Goal: Information Seeking & Learning: Learn about a topic

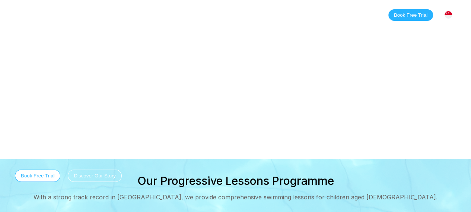
click at [96, 13] on link "Classes" at bounding box center [90, 14] width 36 height 7
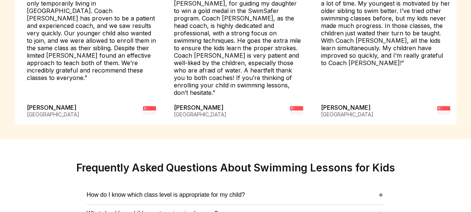
scroll to position [1899, 0]
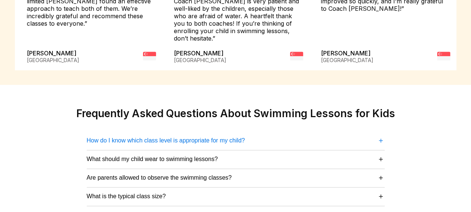
click at [381, 136] on span "＋" at bounding box center [380, 141] width 7 height 10
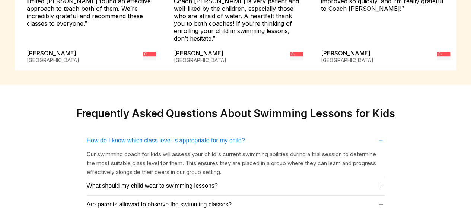
click at [381, 136] on span "－" at bounding box center [380, 141] width 7 height 10
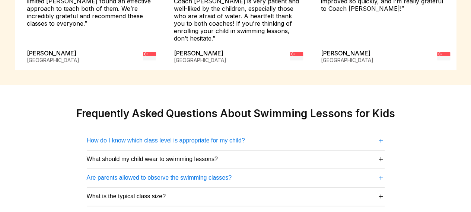
click at [382, 173] on span "＋" at bounding box center [380, 178] width 7 height 10
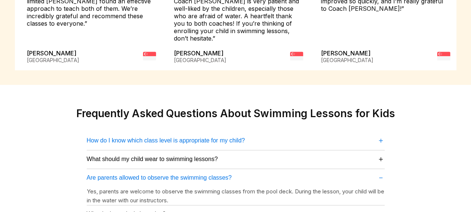
click at [382, 173] on span "－" at bounding box center [380, 178] width 7 height 10
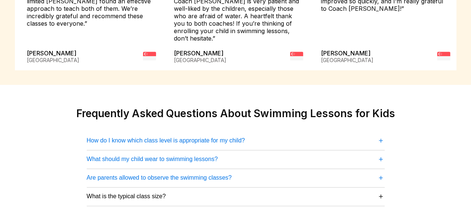
click at [381, 154] on span "＋" at bounding box center [380, 159] width 7 height 10
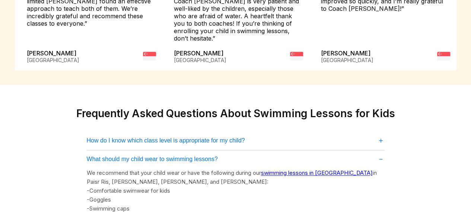
click at [381, 154] on span "－" at bounding box center [380, 159] width 7 height 10
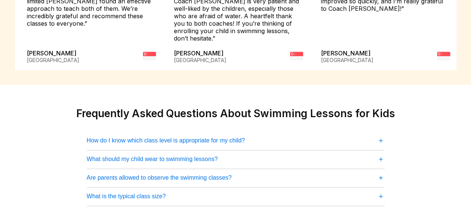
click at [381, 191] on span "＋" at bounding box center [380, 196] width 7 height 10
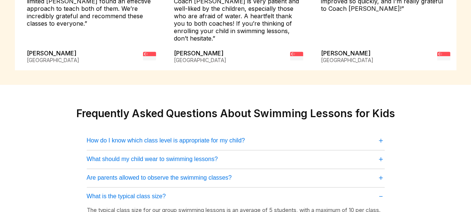
click at [381, 191] on span "－" at bounding box center [380, 196] width 7 height 10
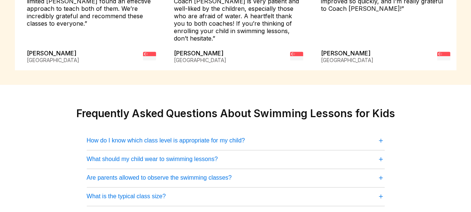
click at [381, 191] on span "＋" at bounding box center [380, 196] width 7 height 10
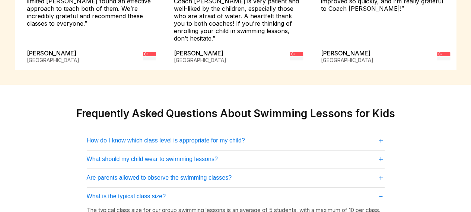
click at [381, 191] on span "－" at bounding box center [380, 196] width 7 height 10
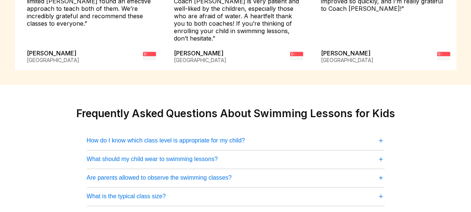
click at [379, 136] on span "＋" at bounding box center [380, 141] width 7 height 10
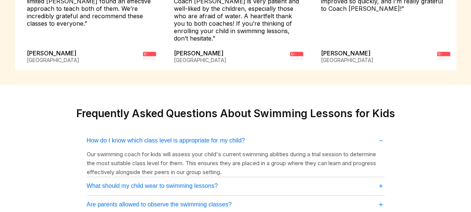
click at [379, 136] on span "－" at bounding box center [380, 141] width 7 height 10
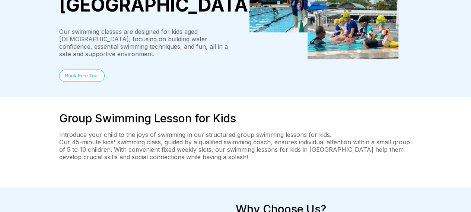
scroll to position [0, 0]
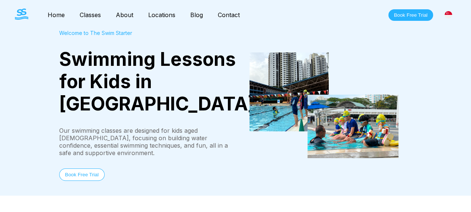
click at [407, 16] on button "Book Free Trial" at bounding box center [410, 15] width 45 height 12
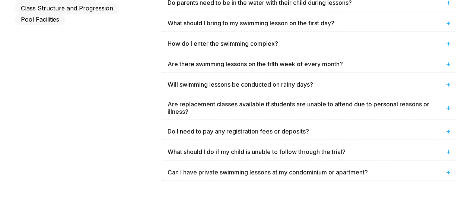
scroll to position [447, 0]
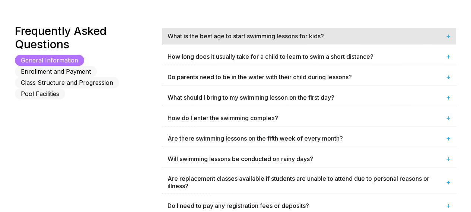
click at [278, 36] on div "What is the best age to start swimming lessons for kids? +" at bounding box center [309, 36] width 294 height 16
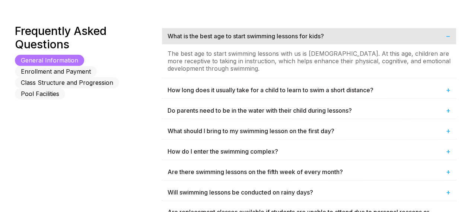
click at [278, 36] on div "What is the best age to start swimming lessons for kids? −" at bounding box center [309, 36] width 294 height 16
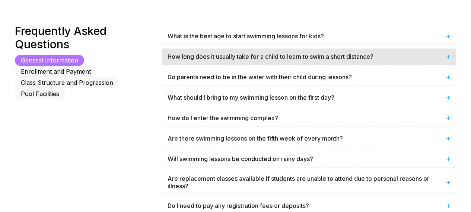
click at [277, 61] on div "How long does it usually take for a child to learn to swim a short distance? +" at bounding box center [309, 56] width 294 height 16
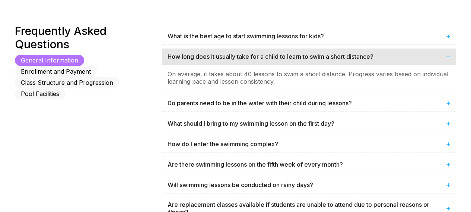
click at [277, 61] on div "How long does it usually take for a child to learn to swim a short distance? −" at bounding box center [309, 56] width 294 height 16
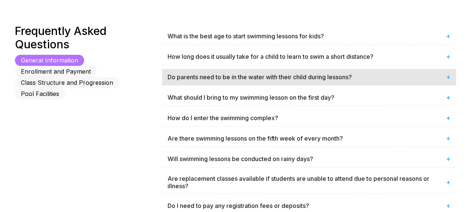
click at [277, 71] on div "Do parents need to be in the water with their child during lessons? +" at bounding box center [309, 77] width 294 height 16
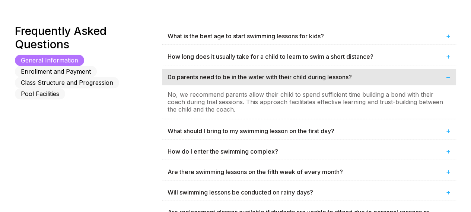
click at [277, 71] on div "Do parents need to be in the water with their child during lessons? −" at bounding box center [309, 77] width 294 height 16
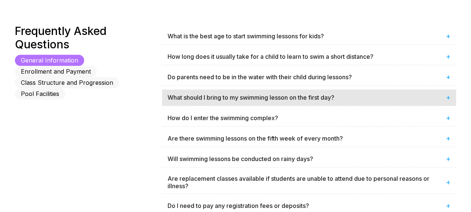
click at [274, 91] on div "What should I bring to my swimming lesson on the first day? +" at bounding box center [309, 97] width 294 height 16
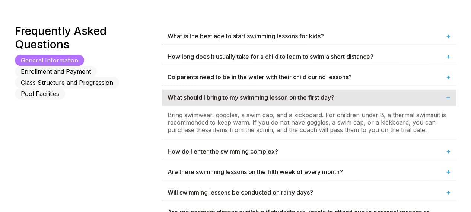
click at [274, 91] on div "What should I bring to my swimming lesson on the first day? −" at bounding box center [309, 97] width 294 height 16
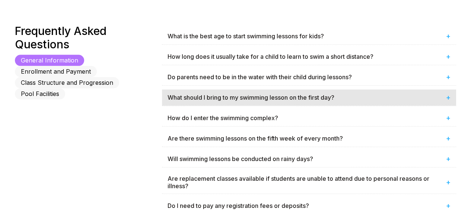
scroll to position [484, 0]
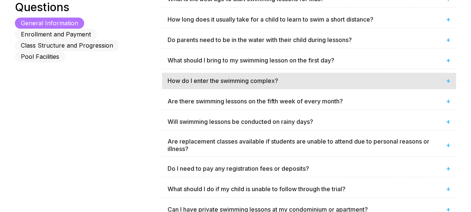
click at [278, 85] on div "How do I enter the swimming complex? +" at bounding box center [309, 81] width 294 height 16
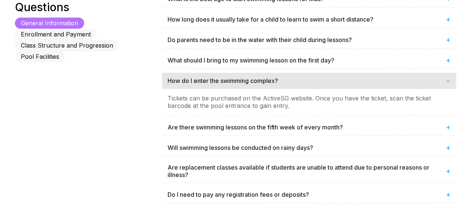
click at [278, 85] on div "How do I enter the swimming complex? −" at bounding box center [309, 81] width 294 height 16
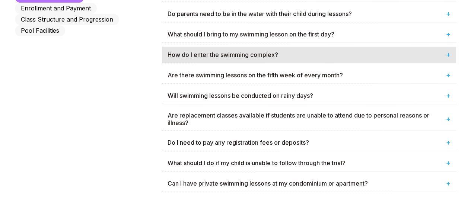
scroll to position [521, 0]
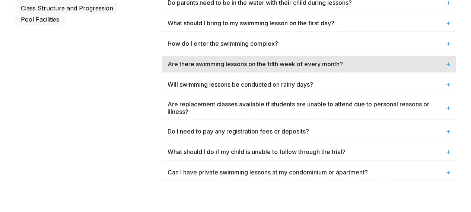
click at [280, 68] on div "Are there swimming lessons on the fifth week of every month? +" at bounding box center [309, 64] width 294 height 16
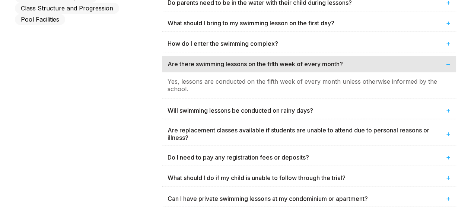
click at [280, 68] on div "Are there swimming lessons on the fifth week of every month? −" at bounding box center [309, 64] width 294 height 16
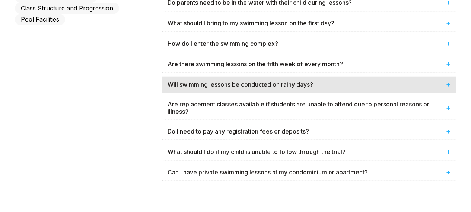
click at [279, 86] on div "Will swimming lessons be conducted on rainy days? +" at bounding box center [309, 84] width 294 height 16
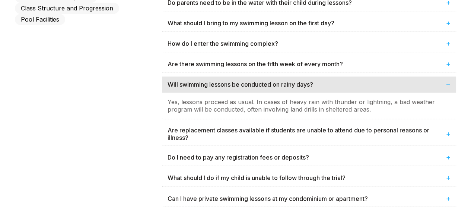
click at [279, 86] on div "Will swimming lessons be conducted on rainy days? −" at bounding box center [309, 84] width 294 height 16
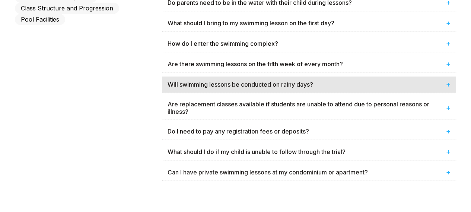
scroll to position [558, 0]
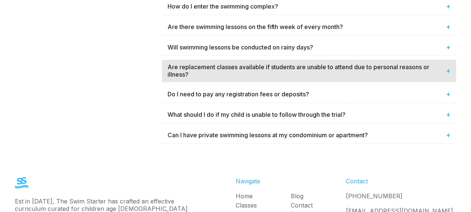
click at [280, 76] on div "Are replacement classes available if students are unable to attend due to perso…" at bounding box center [309, 71] width 294 height 22
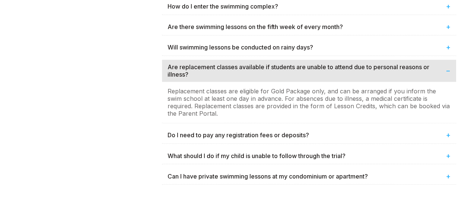
click at [280, 76] on div "Are replacement classes available if students are unable to attend due to perso…" at bounding box center [309, 71] width 294 height 22
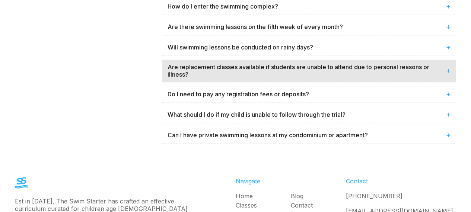
click at [280, 76] on div "Are replacement classes available if students are unable to attend due to perso…" at bounding box center [309, 71] width 294 height 22
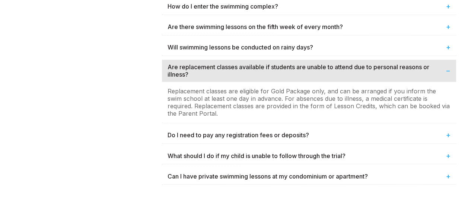
click at [280, 76] on div "Are replacement classes available if students are unable to attend due to perso…" at bounding box center [309, 71] width 294 height 22
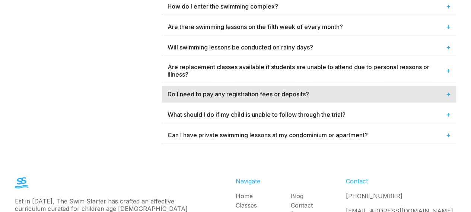
click at [278, 87] on div "Do I need to pay any registration fees or deposits? +" at bounding box center [309, 94] width 294 height 16
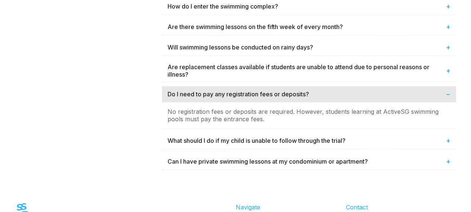
click at [278, 87] on div "Do I need to pay any registration fees or deposits? −" at bounding box center [309, 94] width 294 height 16
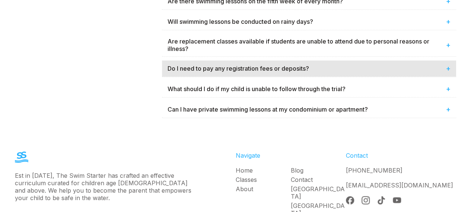
scroll to position [596, 0]
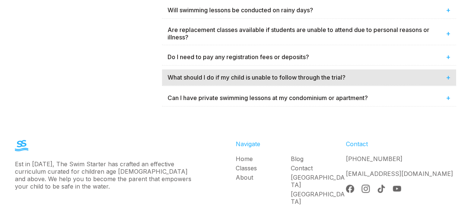
click at [282, 79] on div "What should I do if my child is unable to follow through the trial? +" at bounding box center [309, 77] width 294 height 16
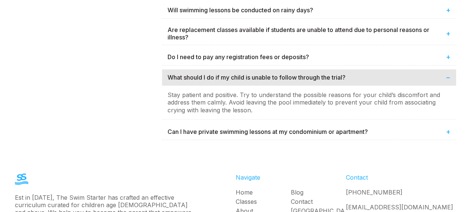
click at [283, 77] on div "What should I do if my child is unable to follow through the trial? −" at bounding box center [309, 77] width 294 height 16
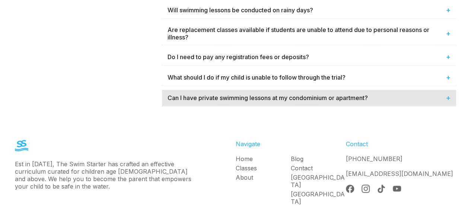
click at [283, 90] on div "Can I have private swimming lessons at my condominium or apartment? +" at bounding box center [309, 98] width 294 height 16
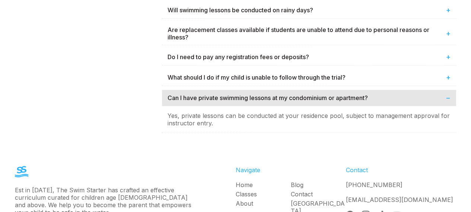
click at [283, 90] on div "Can I have private swimming lessons at my condominium or apartment? −" at bounding box center [309, 98] width 294 height 16
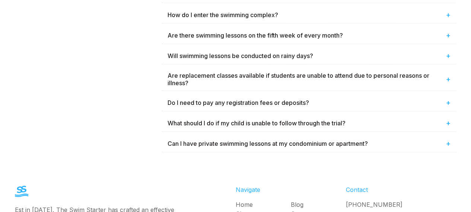
scroll to position [482, 0]
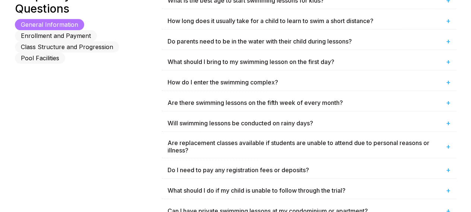
drag, startPoint x: 282, startPoint y: 87, endPoint x: 146, endPoint y: 75, distance: 136.8
click at [143, 76] on div "Frequently Asked Questions General Information Enrollment and Payment Class Str…" at bounding box center [88, 105] width 147 height 235
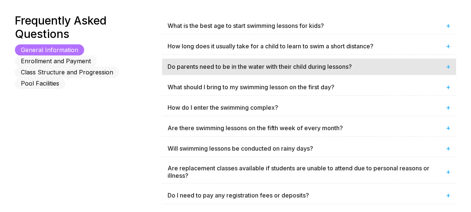
scroll to position [445, 0]
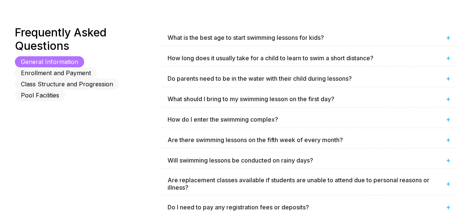
click at [100, 79] on button "Class Structure and Progression" at bounding box center [67, 84] width 104 height 11
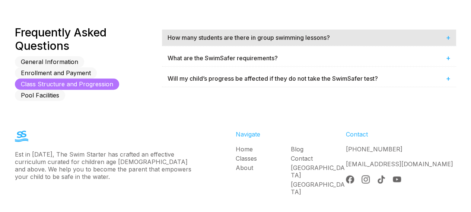
click at [197, 41] on div "How many students are there in group swimming lessons? +" at bounding box center [309, 37] width 294 height 16
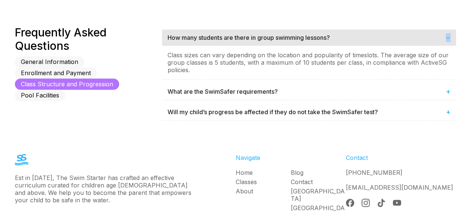
click at [197, 41] on div "How many students are there in group swimming lessons? −" at bounding box center [309, 37] width 294 height 16
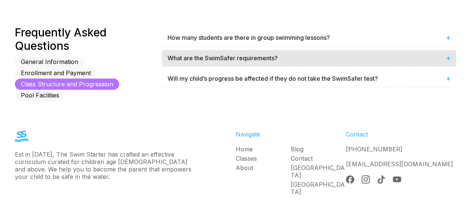
click at [197, 56] on div "What are the SwimSafer requirements? +" at bounding box center [309, 58] width 294 height 16
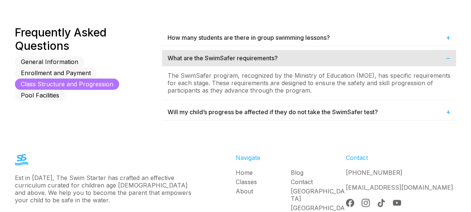
click at [197, 56] on div "What are the SwimSafer requirements? −" at bounding box center [309, 58] width 294 height 16
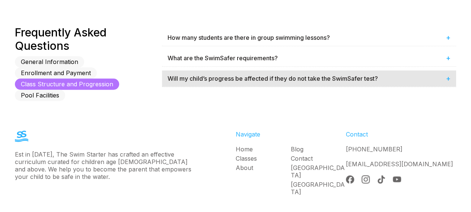
click at [194, 79] on div "Will my child’s progress be affected if they do not take the SwimSafer test? +" at bounding box center [309, 78] width 294 height 16
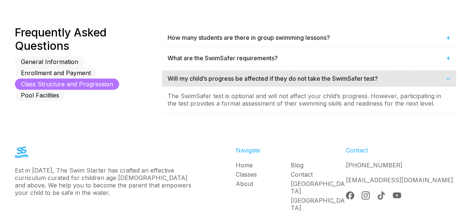
click at [194, 79] on div "Will my child’s progress be affected if they do not take the SwimSafer test? −" at bounding box center [309, 78] width 294 height 16
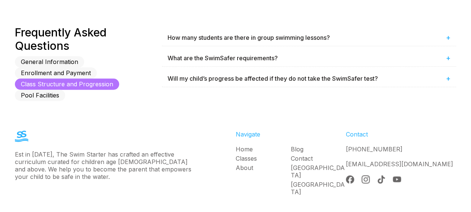
click at [48, 90] on button "Pool Facilities" at bounding box center [40, 95] width 50 height 11
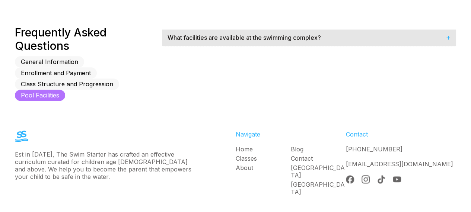
click at [176, 44] on div "What facilities are available at the swimming complex? +" at bounding box center [309, 37] width 294 height 16
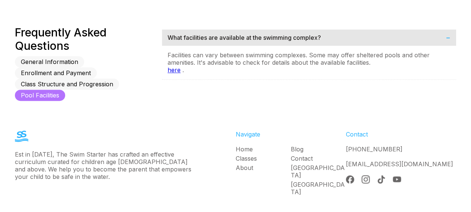
click at [176, 44] on div "What facilities are available at the swimming complex? −" at bounding box center [309, 37] width 294 height 16
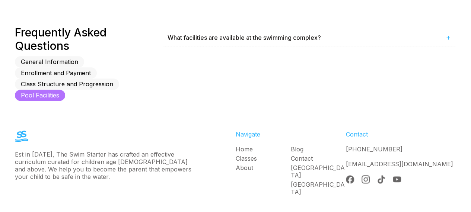
click at [97, 67] on button "Enrollment and Payment" at bounding box center [56, 72] width 82 height 11
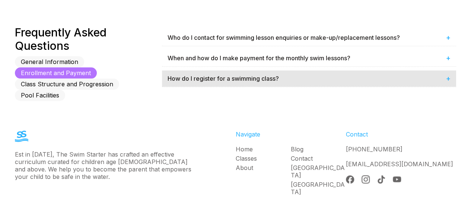
click at [181, 75] on div "How do I register for a swimming class? +" at bounding box center [309, 78] width 294 height 16
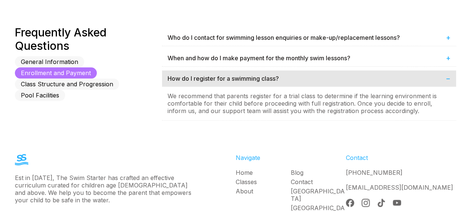
click at [181, 75] on div "How do I register for a swimming class? −" at bounding box center [309, 78] width 294 height 16
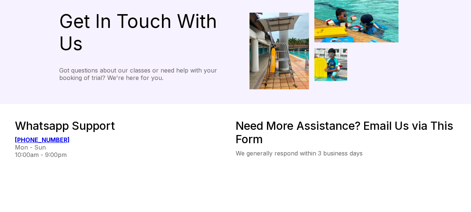
scroll to position [0, 0]
